Goal: Use online tool/utility: Utilize a website feature to perform a specific function

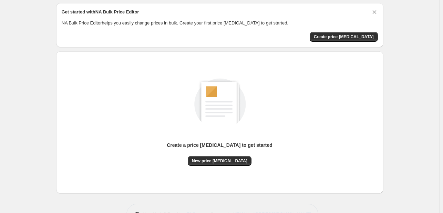
scroll to position [45, 0]
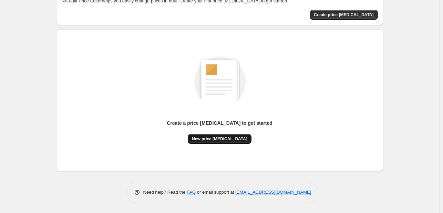
click at [220, 137] on span "New price [MEDICAL_DATA]" at bounding box center [219, 139] width 55 height 6
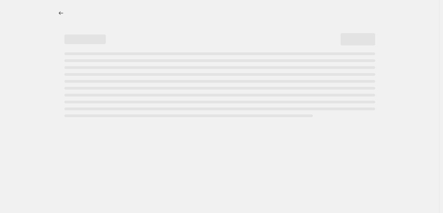
select select "percentage"
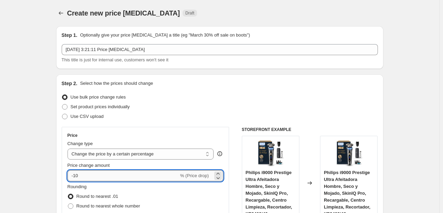
click at [89, 177] on input "-10" at bounding box center [123, 175] width 111 height 11
type input "-1"
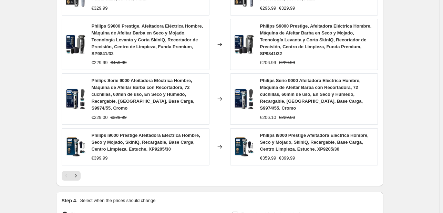
scroll to position [549, 0]
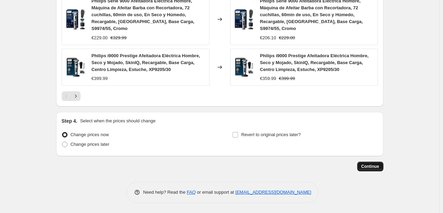
type input "-35"
click at [366, 164] on span "Continue" at bounding box center [370, 167] width 18 height 6
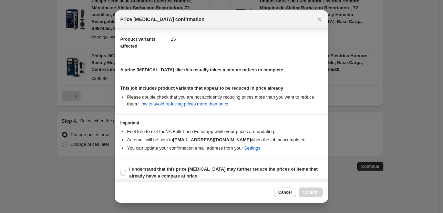
scroll to position [76, 0]
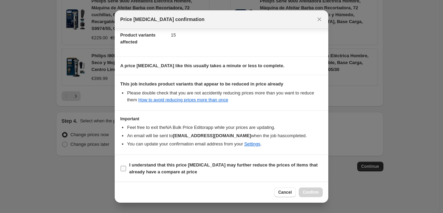
click at [171, 170] on b "I understand that this price [MEDICAL_DATA] may further reduce the prices of it…" at bounding box center [223, 168] width 188 height 12
click at [126, 170] on input "I understand that this price [MEDICAL_DATA] may further reduce the prices of it…" at bounding box center [124, 169] width 6 height 6
checkbox input "true"
click at [306, 192] on span "Confirm" at bounding box center [311, 193] width 16 height 6
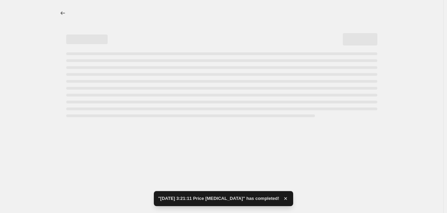
select select "percentage"
